Goal: Task Accomplishment & Management: Manage account settings

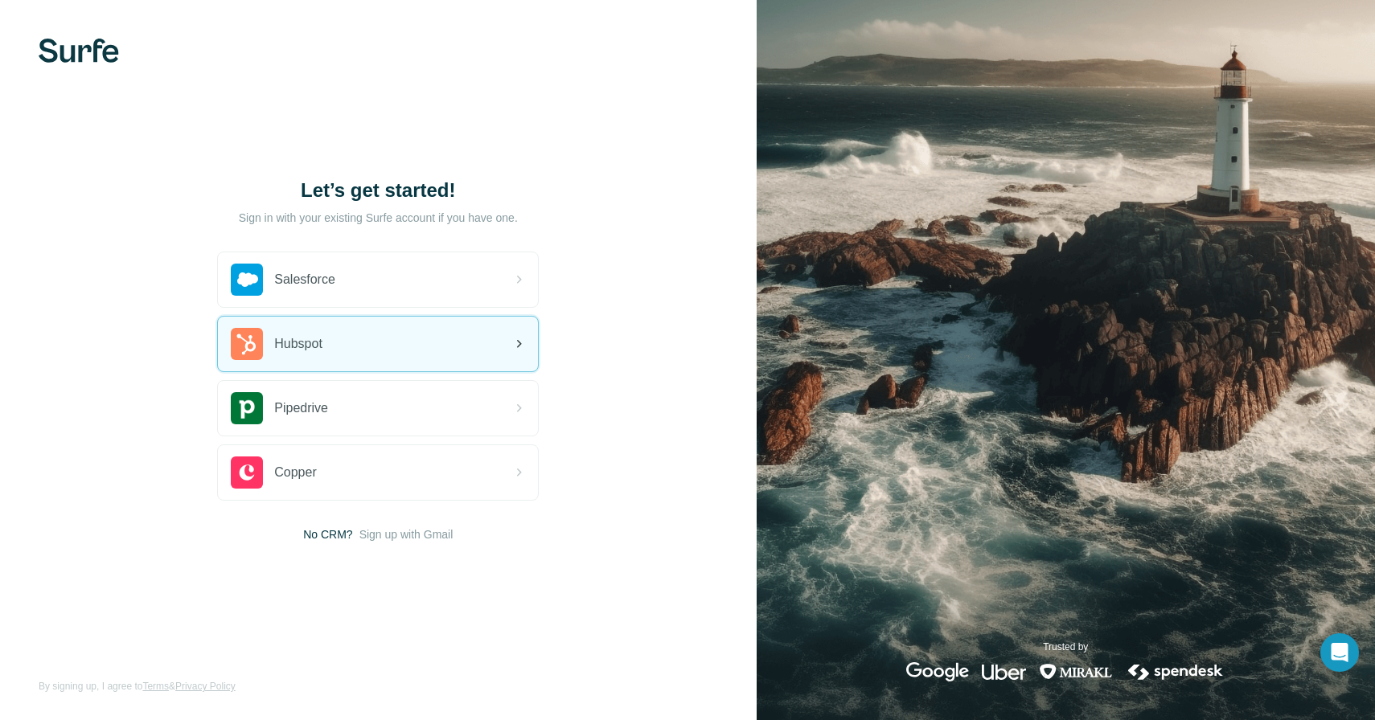
click at [334, 342] on div "Hubspot" at bounding box center [378, 344] width 320 height 55
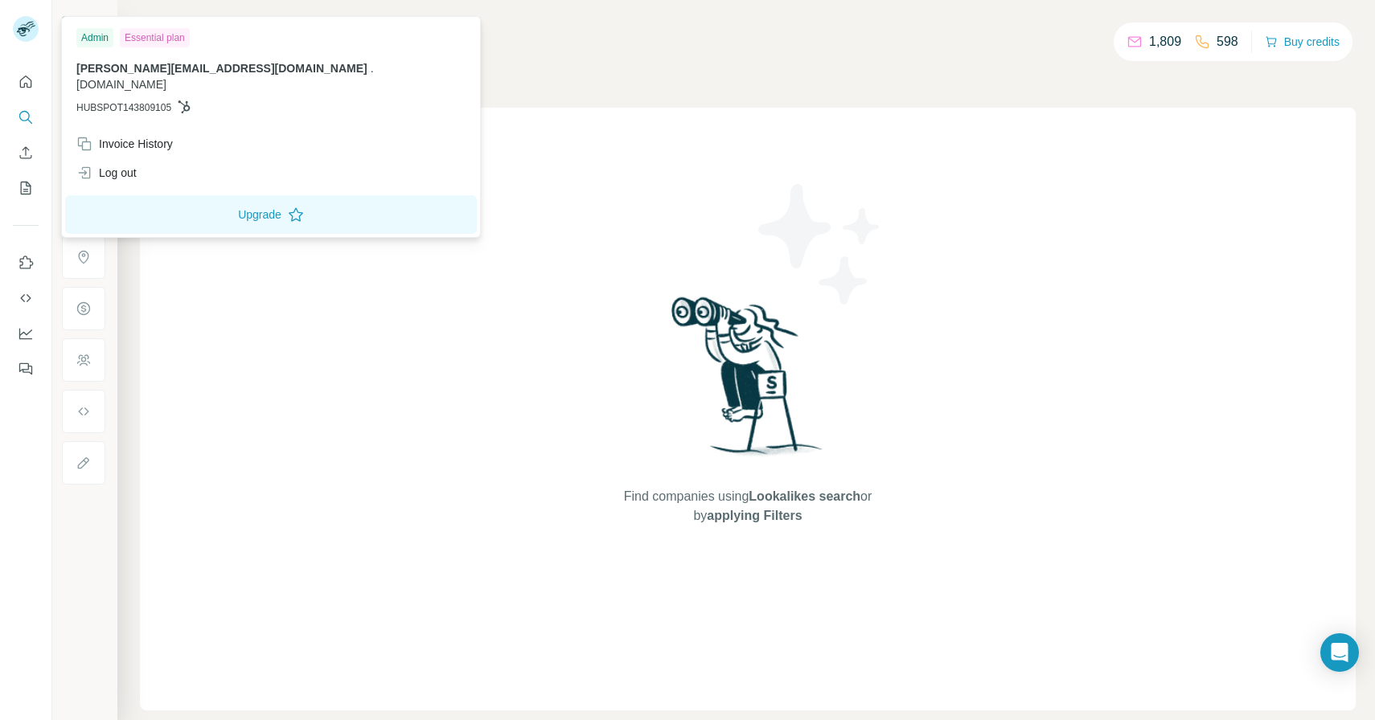
click at [24, 31] on img at bounding box center [26, 29] width 26 height 26
click at [29, 238] on div at bounding box center [25, 221] width 51 height 326
click at [139, 136] on div "Invoice History" at bounding box center [124, 144] width 96 height 16
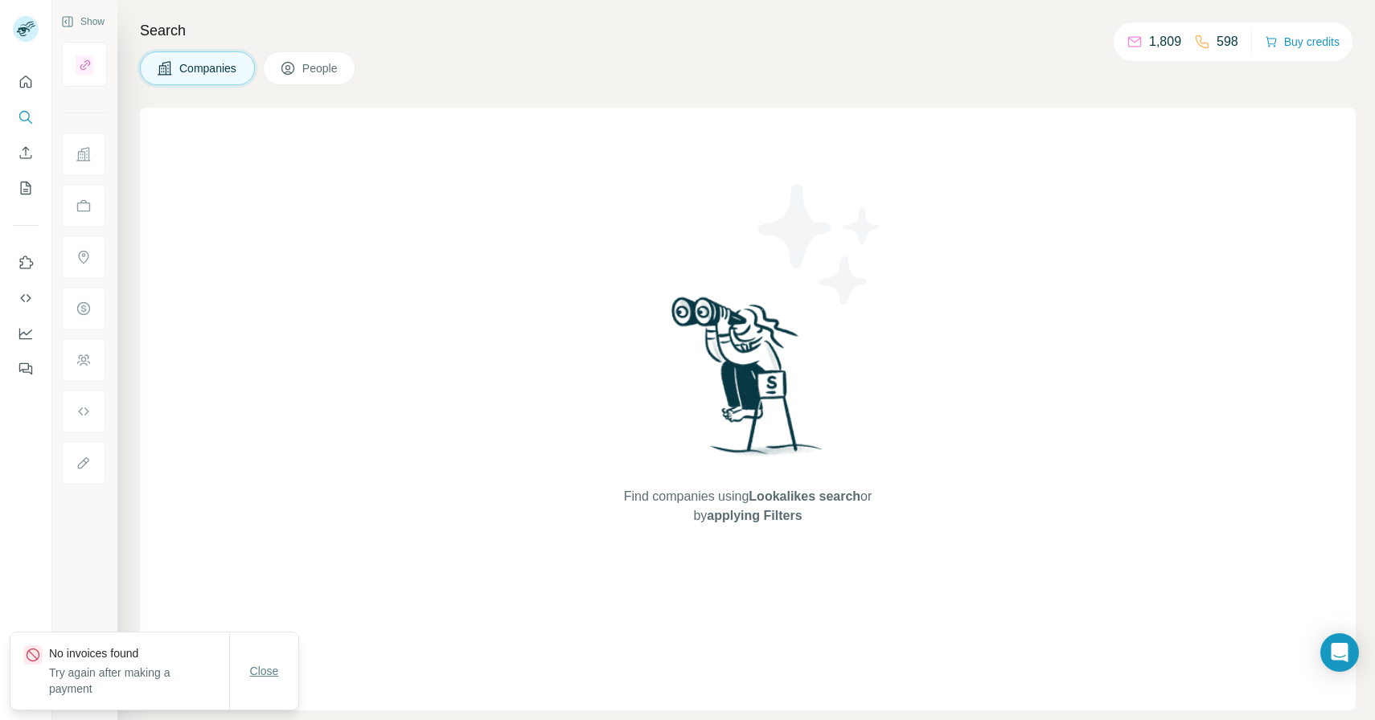
click at [261, 679] on span "Close" at bounding box center [264, 671] width 29 height 16
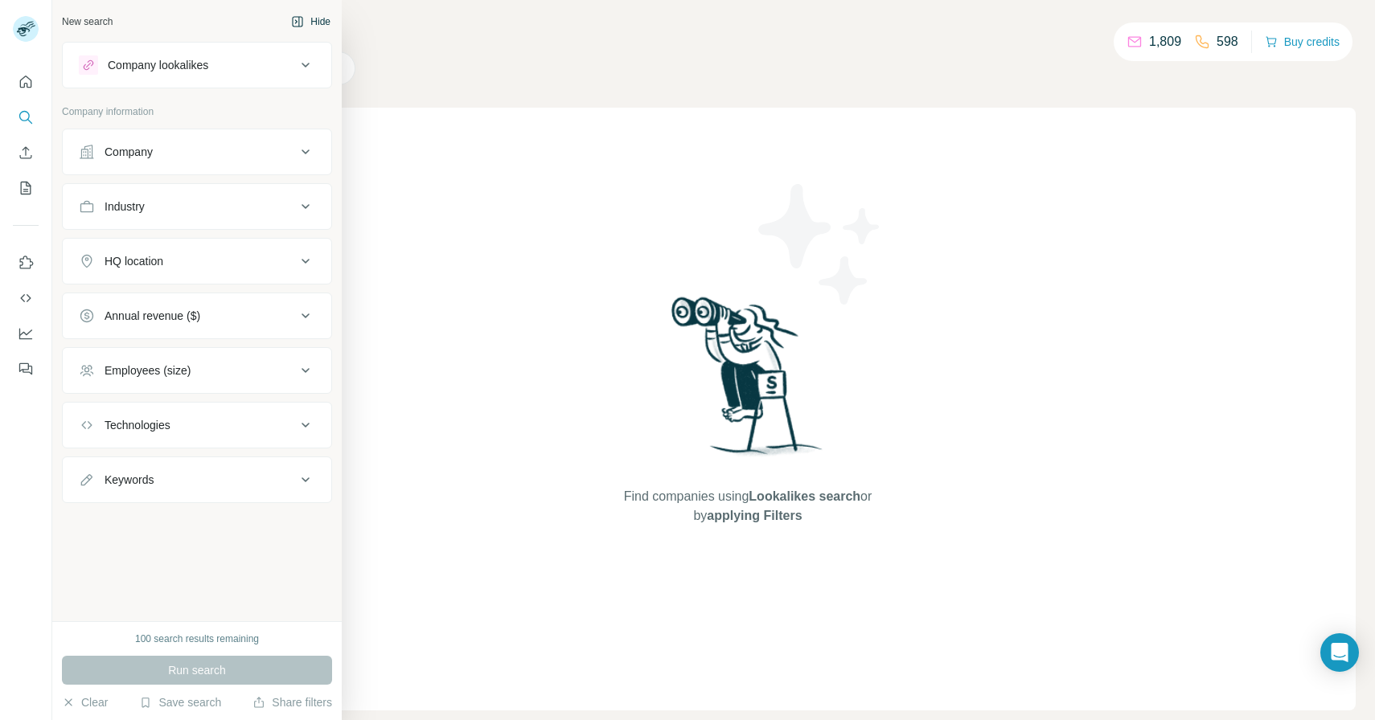
click at [312, 20] on button "Hide" at bounding box center [311, 22] width 62 height 24
click at [85, 14] on div "New search" at bounding box center [87, 21] width 51 height 14
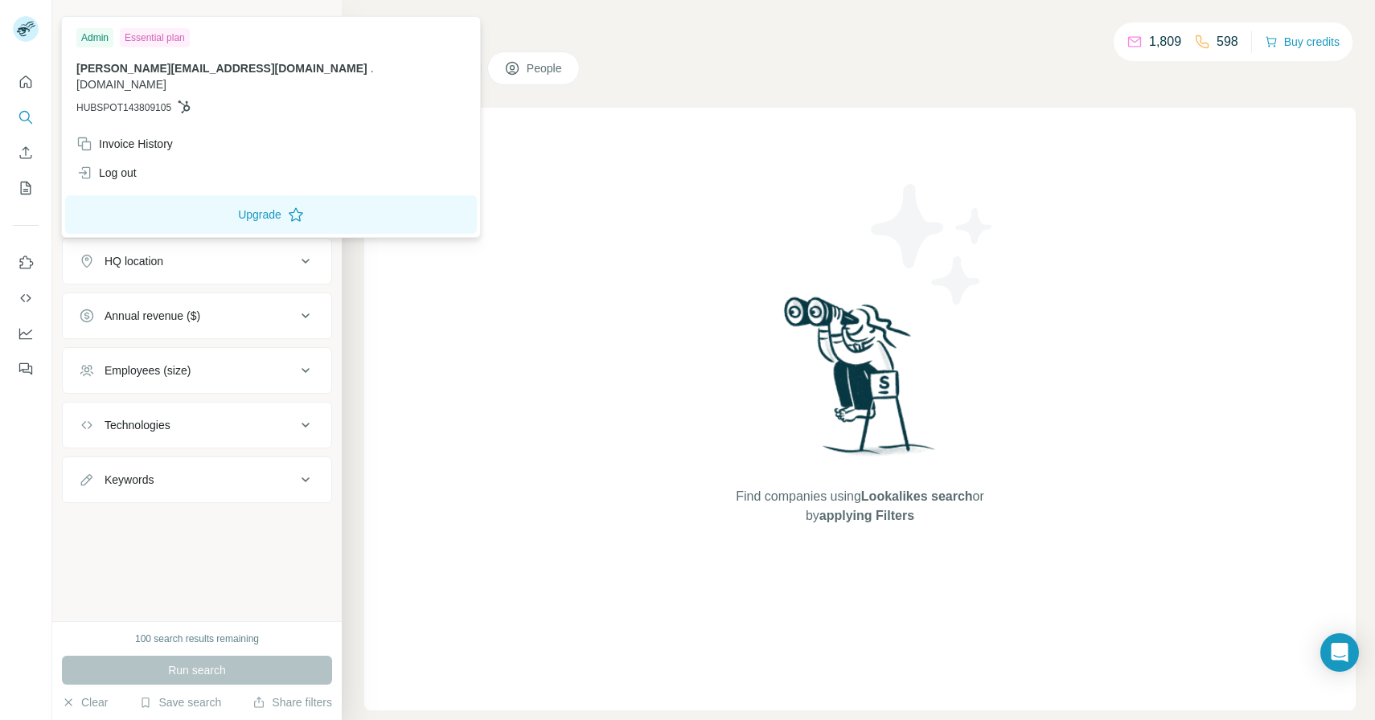
click at [183, 100] on icon at bounding box center [184, 106] width 12 height 13
click at [199, 201] on button "Upgrade" at bounding box center [271, 214] width 412 height 39
